Goal: Task Accomplishment & Management: Complete application form

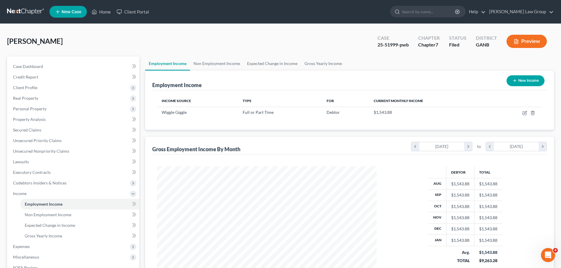
scroll to position [110, 231]
click at [109, 13] on link "Home" at bounding box center [101, 11] width 25 height 11
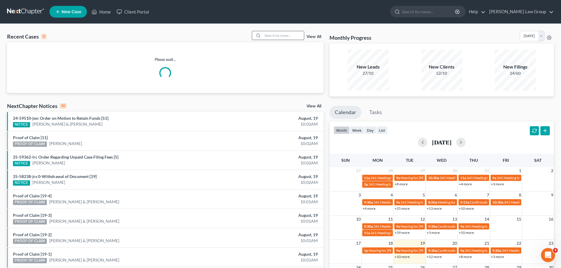
click at [276, 36] on input "search" at bounding box center [283, 35] width 41 height 9
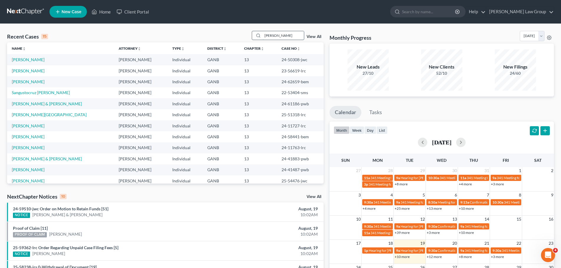
type input "[PERSON_NAME]"
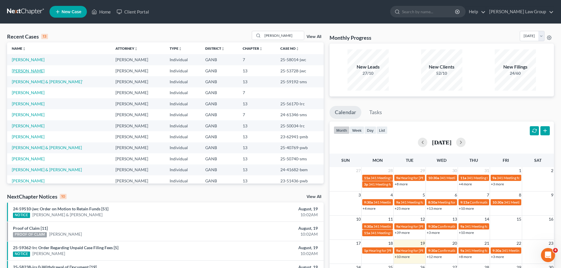
click at [34, 72] on link "Hickman-Calix, Nicole" at bounding box center [28, 70] width 33 height 5
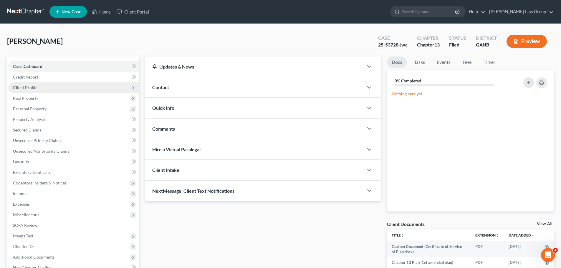
click at [34, 91] on span "Client Profile" at bounding box center [73, 87] width 131 height 11
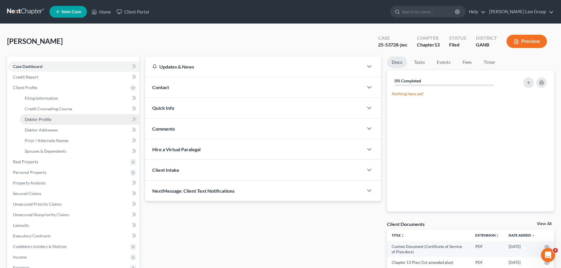
click at [39, 115] on link "Debtor Profile" at bounding box center [79, 119] width 119 height 11
select select "3"
select select "1"
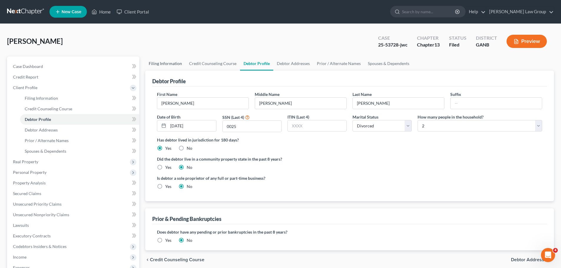
click at [166, 66] on link "Filing Information" at bounding box center [165, 64] width 40 height 14
select select "1"
select select "0"
select select "3"
select select "19"
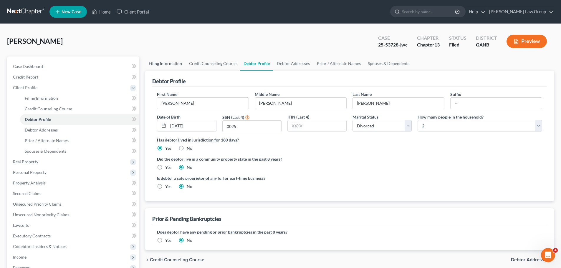
select select "0"
select select "10"
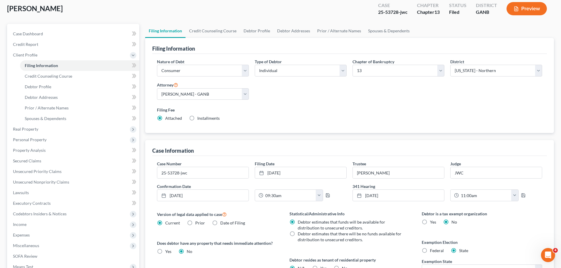
scroll to position [130, 0]
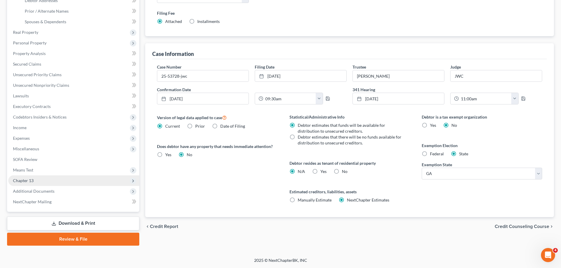
click at [72, 177] on span "Chapter 13" at bounding box center [73, 180] width 131 height 11
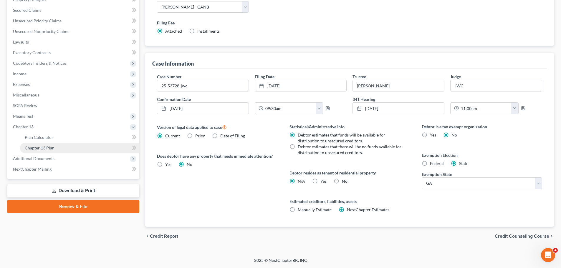
click at [60, 147] on link "Chapter 13 Plan" at bounding box center [79, 148] width 119 height 11
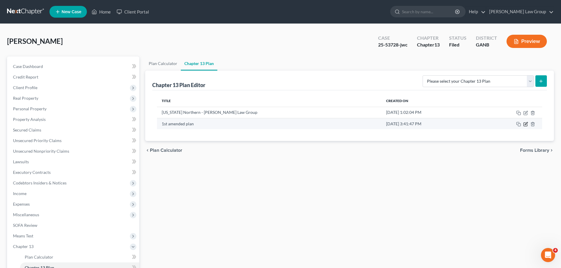
click at [524, 123] on icon "button" at bounding box center [525, 125] width 4 height 4
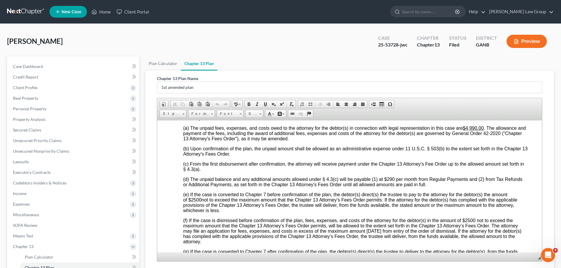
scroll to position [77, 0]
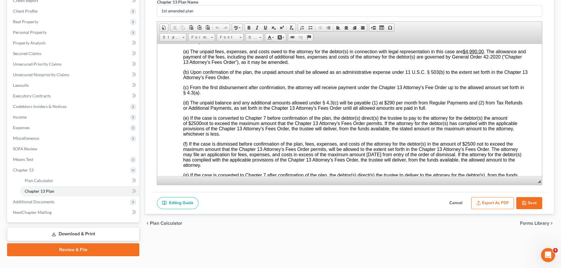
click at [534, 202] on button "Save" at bounding box center [529, 203] width 26 height 12
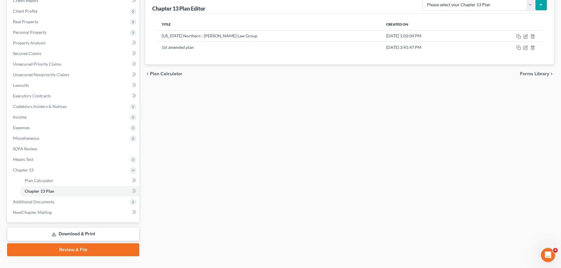
click at [308, 132] on div "Plan Calculator Chapter 13 Plan Chapter 13 Plan Editor Please select your Chapt…" at bounding box center [349, 118] width 414 height 276
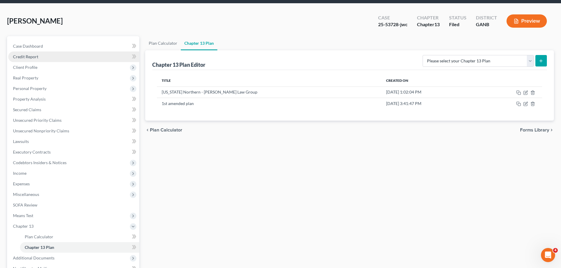
scroll to position [0, 0]
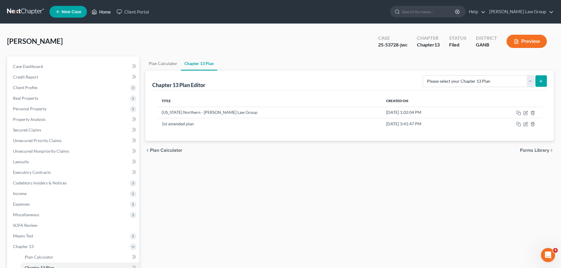
click at [103, 10] on link "Home" at bounding box center [101, 11] width 25 height 11
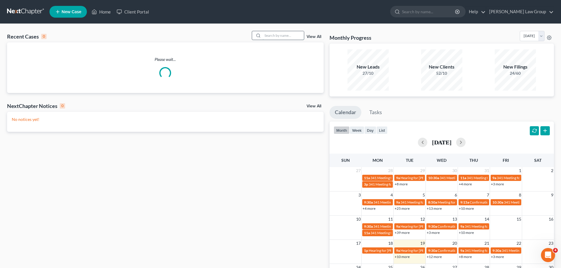
click at [282, 38] on input "search" at bounding box center [283, 35] width 41 height 9
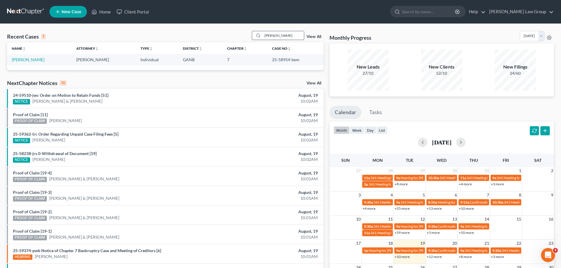
click at [280, 38] on input "pierson" at bounding box center [283, 35] width 41 height 9
drag, startPoint x: 285, startPoint y: 38, endPoint x: 246, endPoint y: 36, distance: 39.5
click at [246, 36] on div "Recent Cases 1 pierson View All" at bounding box center [165, 36] width 316 height 11
type input "corinna"
click at [28, 57] on td "Parham, Corinna" at bounding box center [40, 59] width 67 height 11
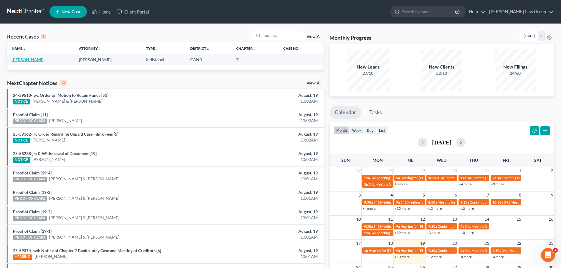
click at [27, 59] on link "Parham, Corinna" at bounding box center [28, 59] width 33 height 5
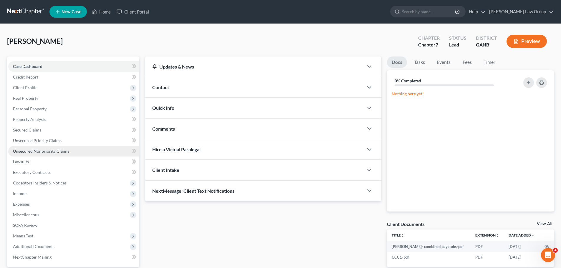
click at [68, 150] on link "Unsecured Nonpriority Claims" at bounding box center [73, 151] width 131 height 11
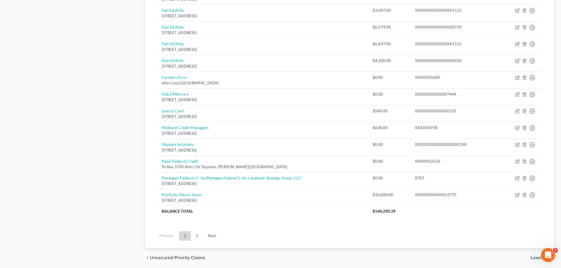
scroll to position [412, 0]
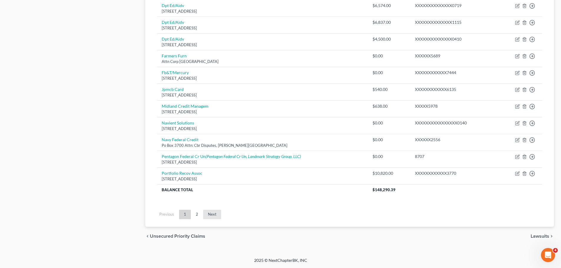
click at [212, 217] on link "Next" at bounding box center [212, 214] width 18 height 9
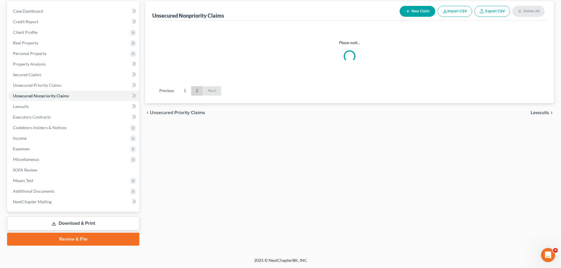
scroll to position [55, 0]
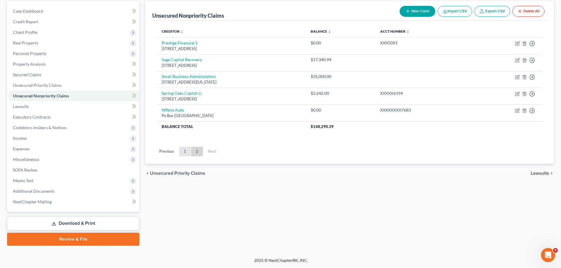
click at [186, 151] on link "1" at bounding box center [185, 151] width 12 height 9
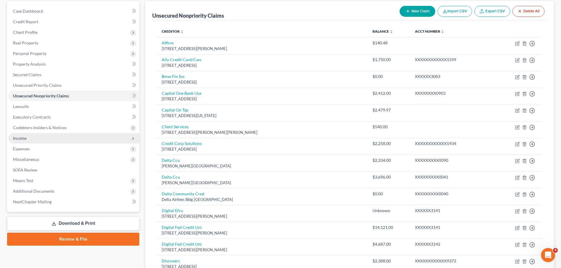
click at [38, 137] on span "Income" at bounding box center [73, 138] width 131 height 11
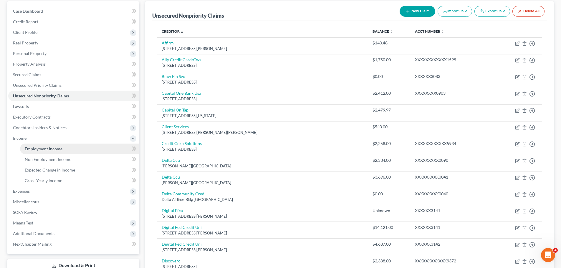
click at [46, 149] on span "Employment Income" at bounding box center [44, 148] width 38 height 5
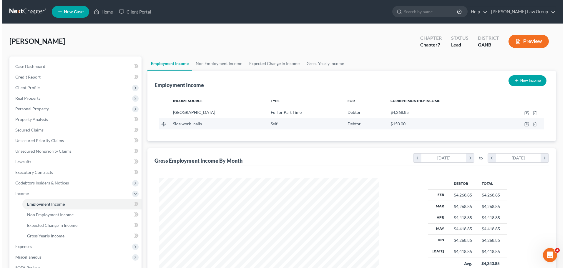
scroll to position [110, 231]
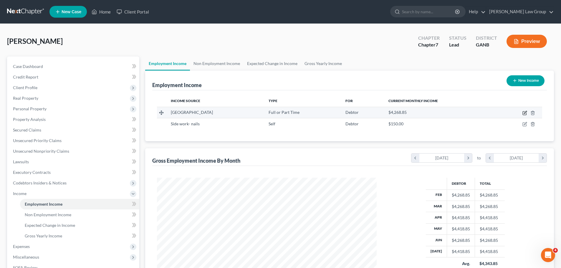
click at [524, 111] on icon "button" at bounding box center [524, 113] width 5 height 5
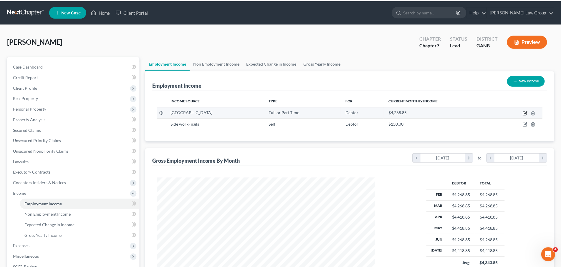
scroll to position [111, 233]
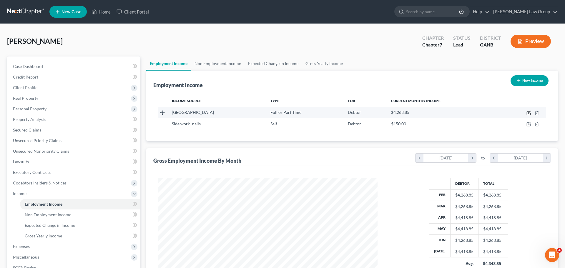
select select "0"
select select "10"
select select "2"
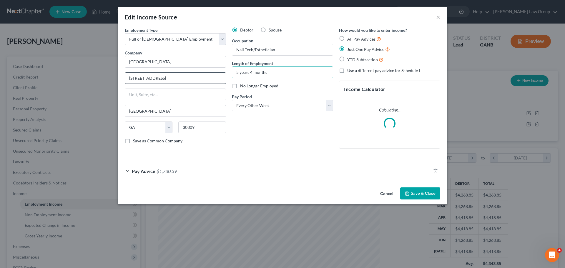
drag, startPoint x: 271, startPoint y: 76, endPoint x: 195, endPoint y: 76, distance: 75.7
click at [195, 76] on div "Employment Type * Select Full or Part Time Employment Self Employment Company *…" at bounding box center [282, 92] width 321 height 131
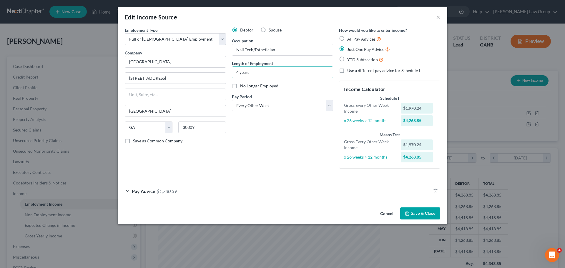
type input "4 years"
click at [301, 144] on div "Debtor Spouse Occupation Nail Tech/Esthetician Length of Employment 4 years No …" at bounding box center [282, 100] width 107 height 146
click at [423, 215] on button "Save & Close" at bounding box center [420, 214] width 40 height 12
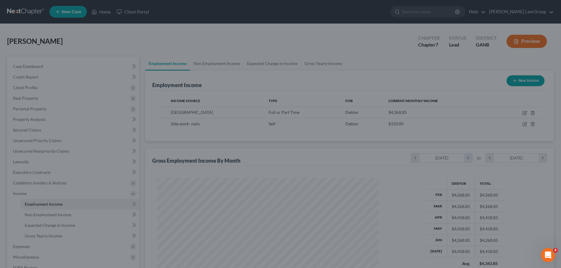
scroll to position [294259, 294137]
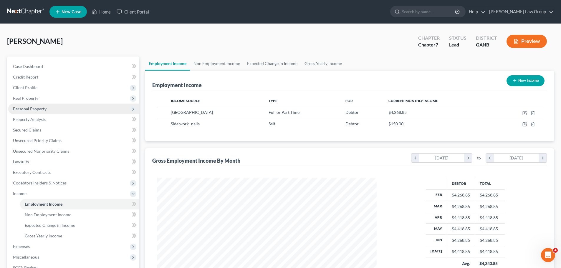
click at [46, 107] on span "Personal Property" at bounding box center [30, 108] width 34 height 5
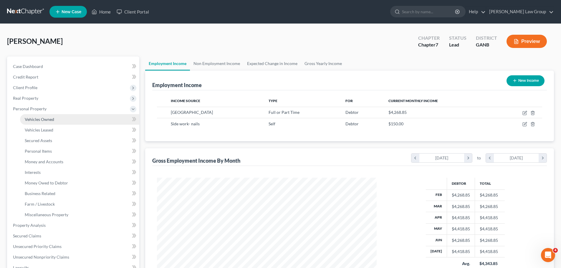
click at [49, 119] on span "Vehicles Owned" at bounding box center [39, 119] width 29 height 5
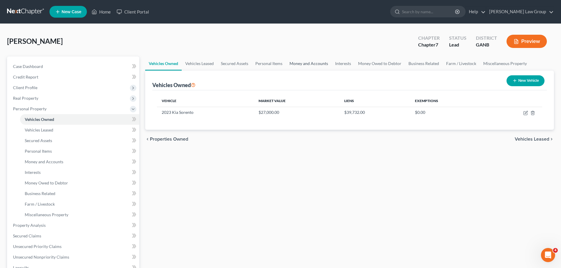
click at [311, 64] on link "Money and Accounts" at bounding box center [309, 64] width 46 height 14
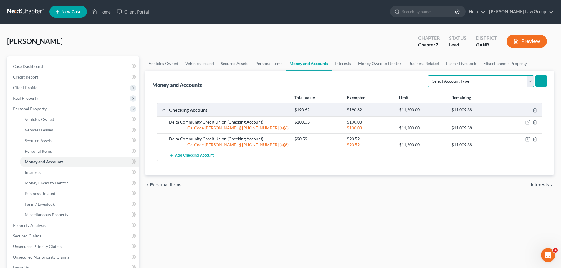
click at [495, 82] on select "Select Account Type Brokerage Cash on Hand Certificates of Deposit Checking Acc…" at bounding box center [481, 81] width 106 height 12
select select "checking"
click at [429, 75] on select "Select Account Type Brokerage Cash on Hand Certificates of Deposit Checking Acc…" at bounding box center [481, 81] width 106 height 12
click at [536, 81] on button "submit" at bounding box center [540, 80] width 11 height 11
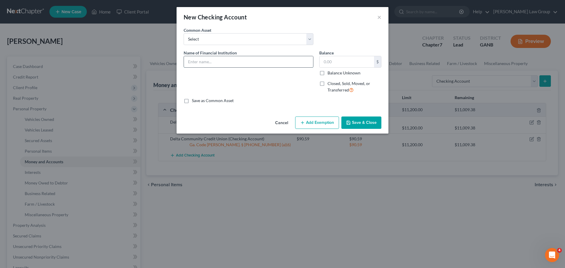
click at [208, 60] on input "text" at bounding box center [248, 61] width 129 height 11
type input "Navy Federal Credit Union"
click at [323, 124] on button "Add Exemption" at bounding box center [317, 123] width 44 height 12
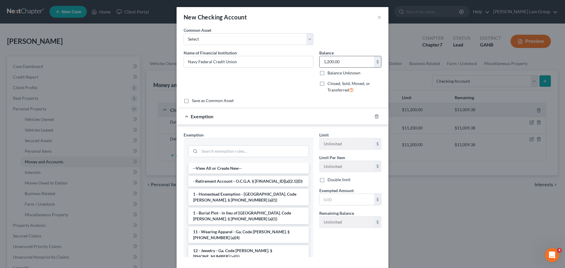
click at [341, 61] on input "1,200.00" at bounding box center [347, 61] width 54 height 11
type input "300.00"
click at [285, 102] on div "Save as Common Asset" at bounding box center [283, 101] width 198 height 6
click at [202, 150] on input "search" at bounding box center [254, 151] width 109 height 11
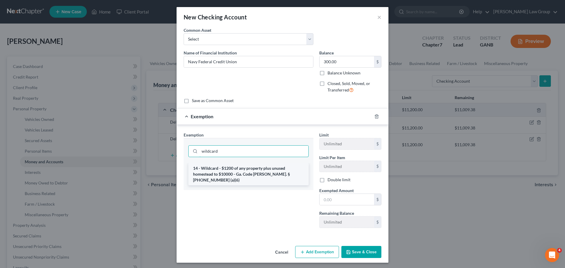
type input "wildcard"
click at [220, 167] on li "14 - Wildcard - $1200 of any property plus unused homestead to $10000 - Ga. Cod…" at bounding box center [248, 174] width 120 height 22
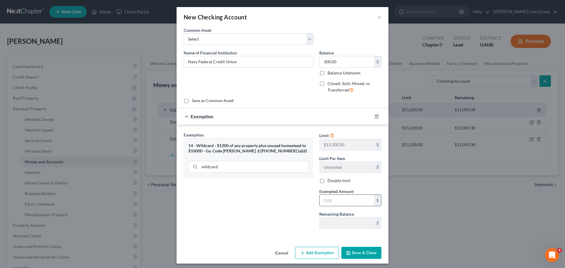
click at [348, 198] on input "text" at bounding box center [347, 200] width 54 height 11
type input "300.00"
click at [357, 249] on button "Save & Close" at bounding box center [361, 253] width 40 height 12
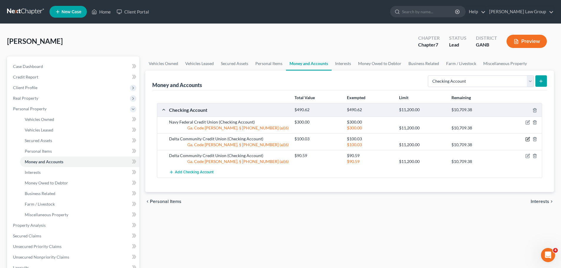
click at [526, 137] on icon "button" at bounding box center [527, 139] width 5 height 5
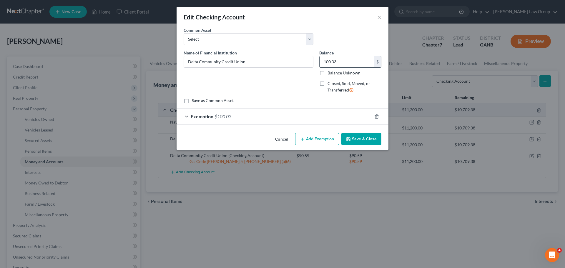
click at [341, 61] on input "100.03" at bounding box center [347, 61] width 54 height 11
type input "0"
click at [380, 116] on div at bounding box center [380, 116] width 16 height 9
click at [377, 116] on icon "button" at bounding box center [376, 116] width 5 height 5
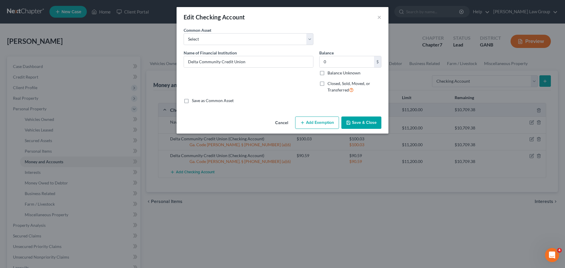
click at [356, 126] on button "Save & Close" at bounding box center [361, 123] width 40 height 12
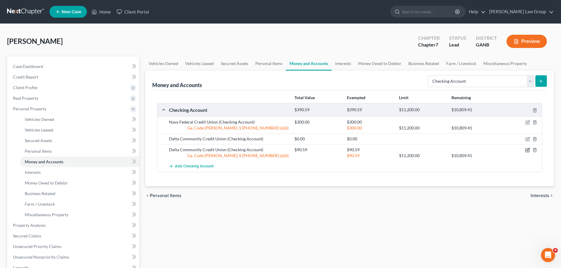
click at [527, 151] on icon "button" at bounding box center [528, 149] width 3 height 3
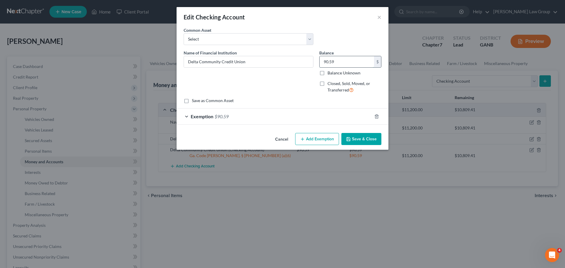
click at [343, 59] on input "90.59" at bounding box center [347, 61] width 54 height 11
type input "0.00"
click at [375, 116] on icon "button" at bounding box center [376, 116] width 5 height 5
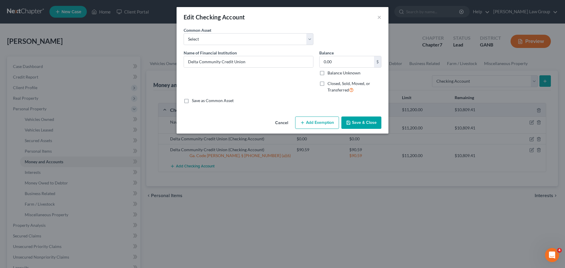
click at [350, 125] on icon "button" at bounding box center [348, 122] width 5 height 5
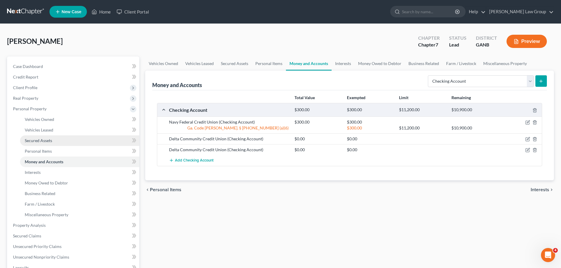
scroll to position [118, 0]
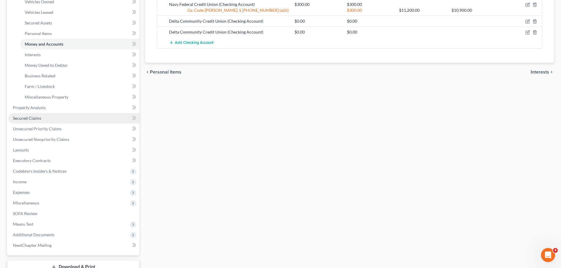
click at [52, 120] on link "Secured Claims" at bounding box center [73, 118] width 131 height 11
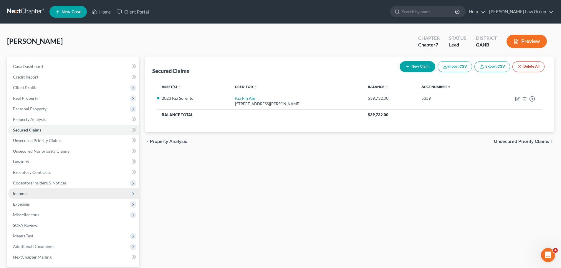
click at [40, 193] on span "Income" at bounding box center [73, 193] width 131 height 11
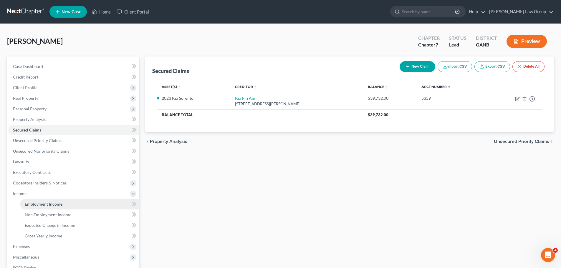
click at [55, 201] on link "Employment Income" at bounding box center [79, 204] width 119 height 11
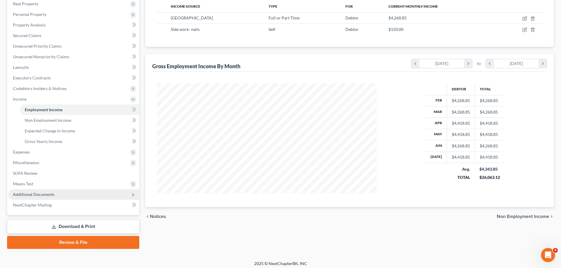
scroll to position [98, 0]
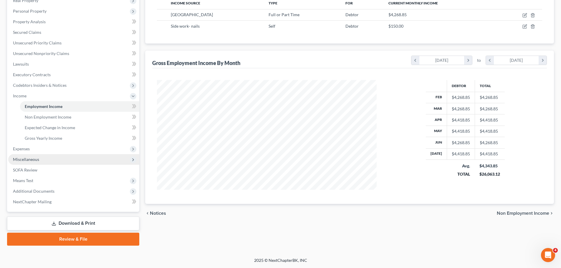
click at [42, 163] on span "Miscellaneous" at bounding box center [73, 159] width 131 height 11
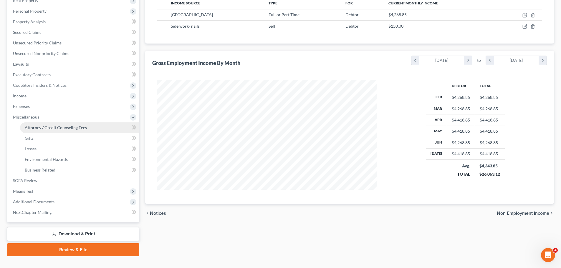
click at [56, 129] on span "Attorney / Credit Counseling Fees" at bounding box center [56, 127] width 62 height 5
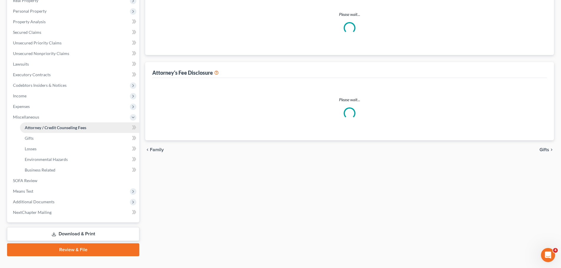
scroll to position [6, 0]
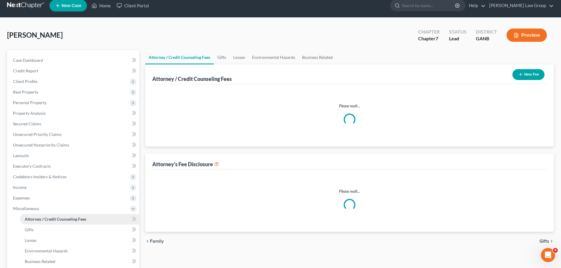
select select "0"
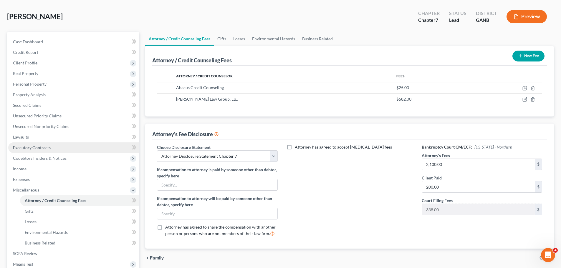
scroll to position [59, 0]
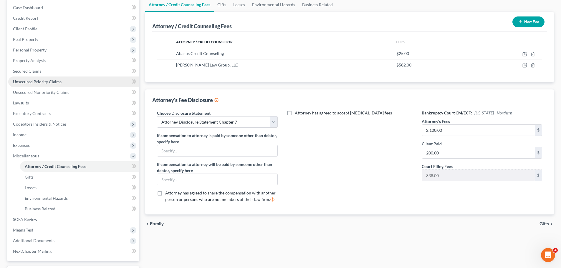
click at [76, 84] on link "Unsecured Priority Claims" at bounding box center [73, 82] width 131 height 11
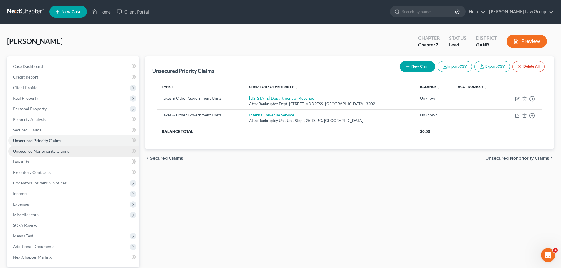
click at [64, 148] on link "Unsecured Nonpriority Claims" at bounding box center [73, 151] width 131 height 11
